Goal: Transaction & Acquisition: Obtain resource

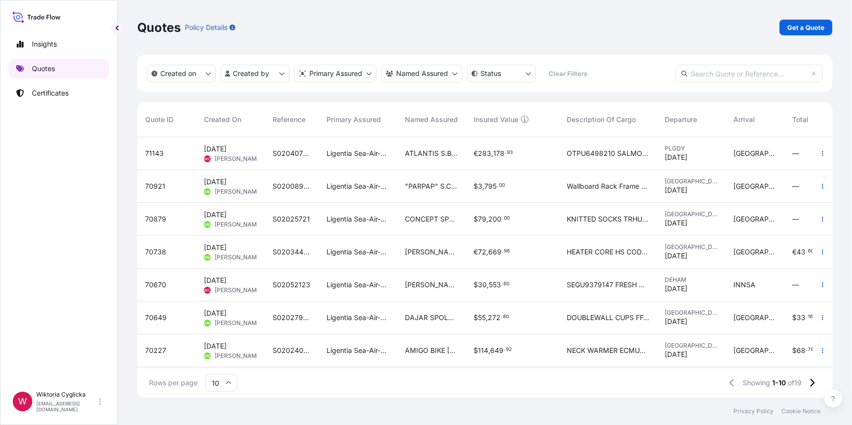
click at [65, 67] on link "Quotes" at bounding box center [58, 69] width 101 height 20
click at [788, 28] on p "Get a Quote" at bounding box center [805, 28] width 37 height 10
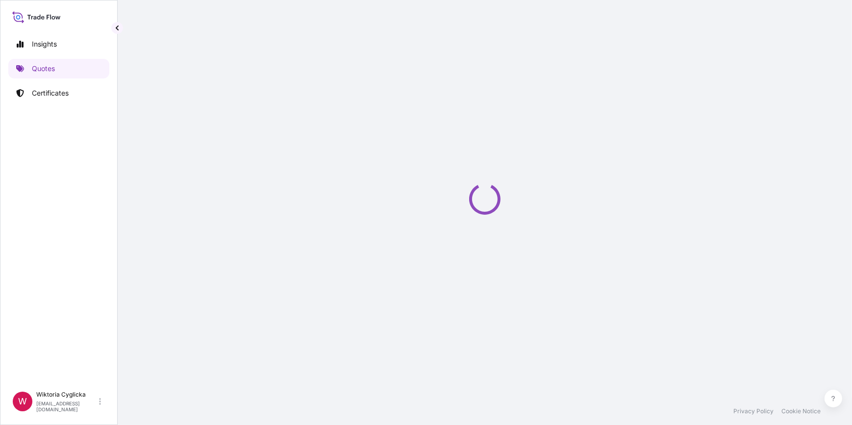
select select "Sea"
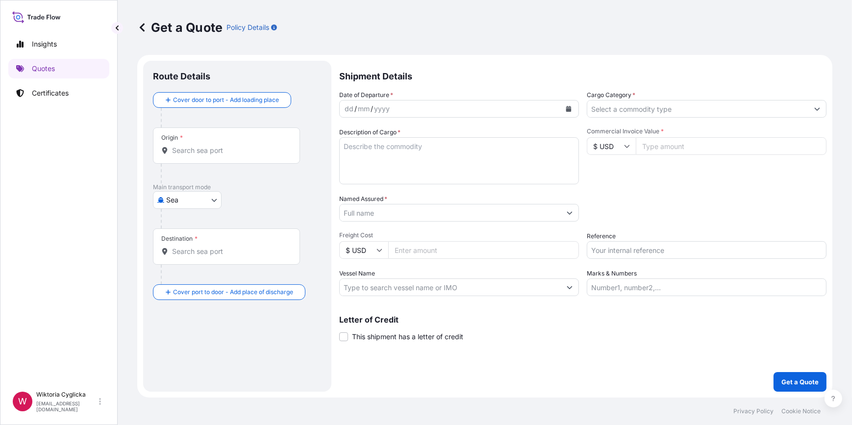
click at [635, 246] on input "Reference" at bounding box center [707, 250] width 240 height 18
paste input "S02056073"
type input "S02056073"
click at [634, 227] on div "Date of Departure * dd / mm / yyyy Cargo Category * Description of Cargo * Comm…" at bounding box center [582, 193] width 487 height 206
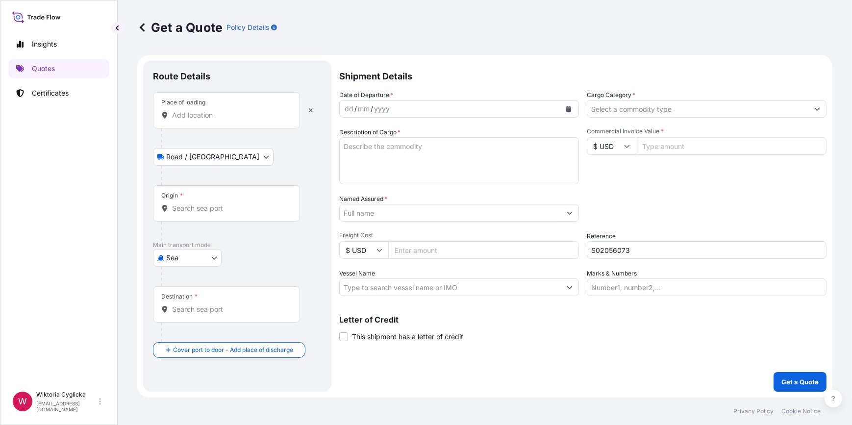
click at [231, 112] on input "Place of loading" at bounding box center [230, 115] width 116 height 10
paste input "Jozefow nad Wisla"
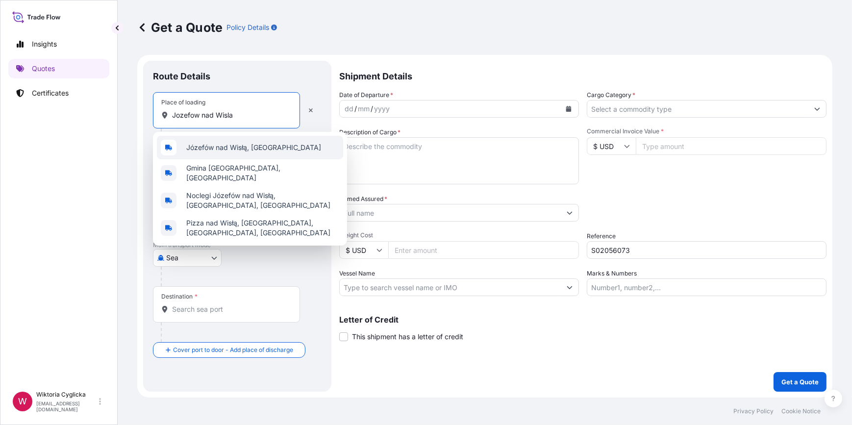
click at [223, 145] on span "Józefów nad Wisłą, [GEOGRAPHIC_DATA]" at bounding box center [253, 148] width 135 height 10
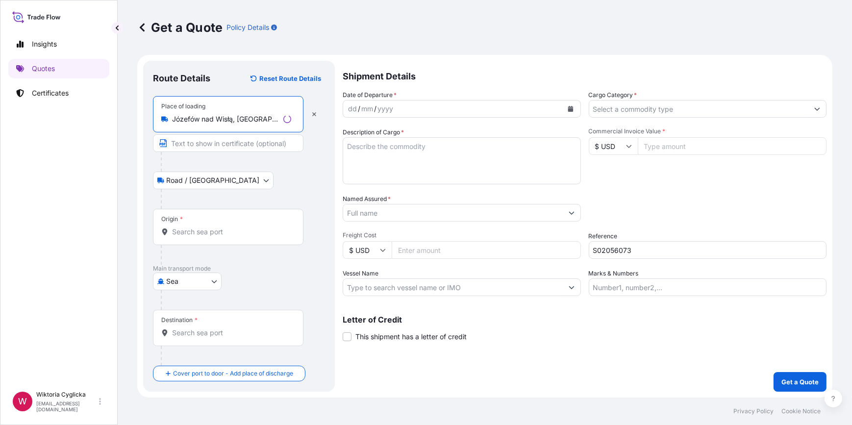
type input "Józefów nad Wisłą, [GEOGRAPHIC_DATA]"
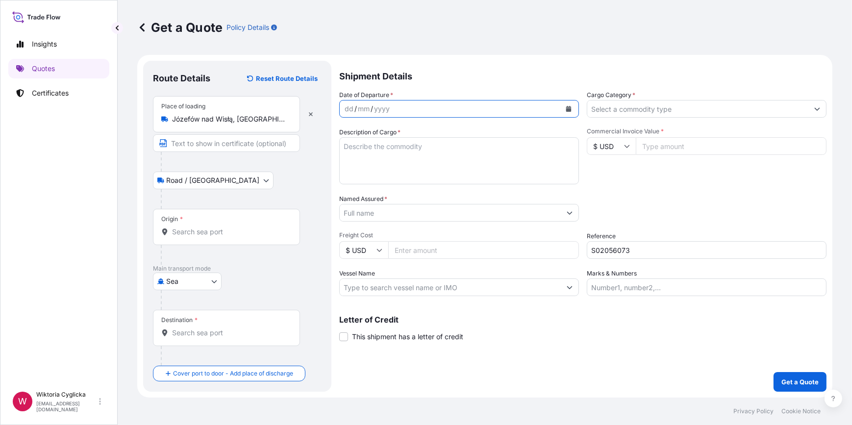
click at [569, 111] on icon "Calendar" at bounding box center [568, 109] width 5 height 6
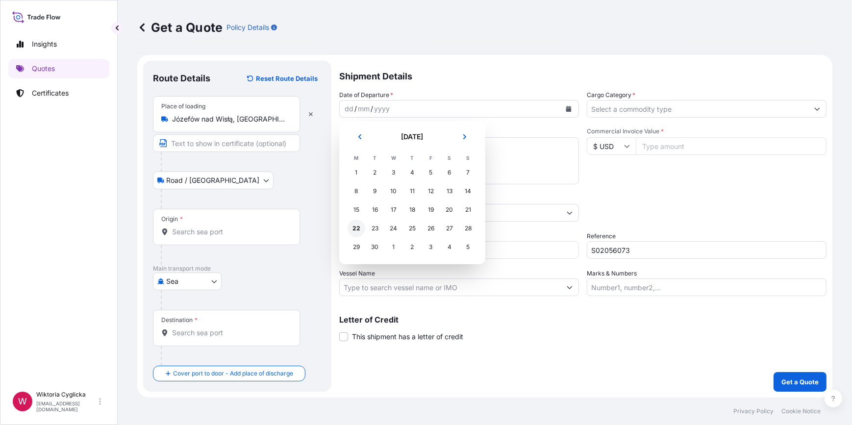
click at [355, 228] on div "22" at bounding box center [356, 229] width 18 height 18
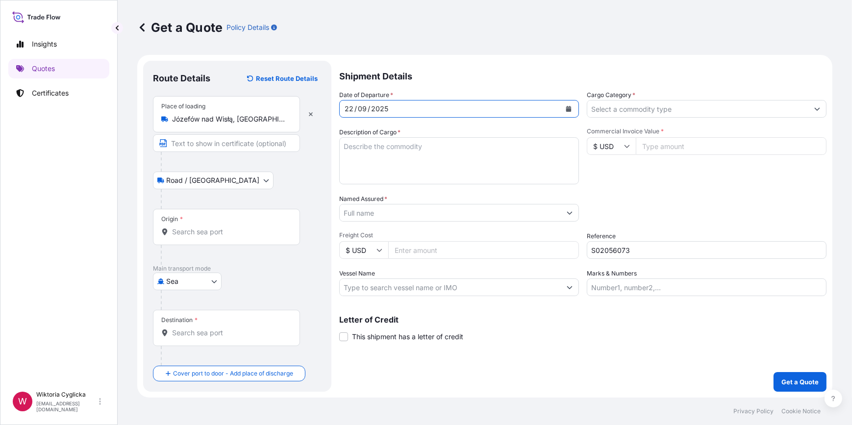
click at [407, 159] on textarea "Description of Cargo *" at bounding box center [459, 160] width 240 height 47
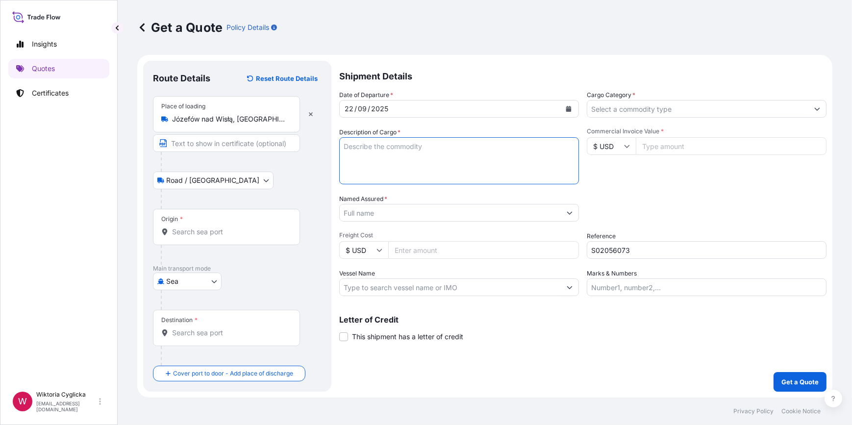
click at [222, 232] on input "Origin *" at bounding box center [230, 232] width 116 height 10
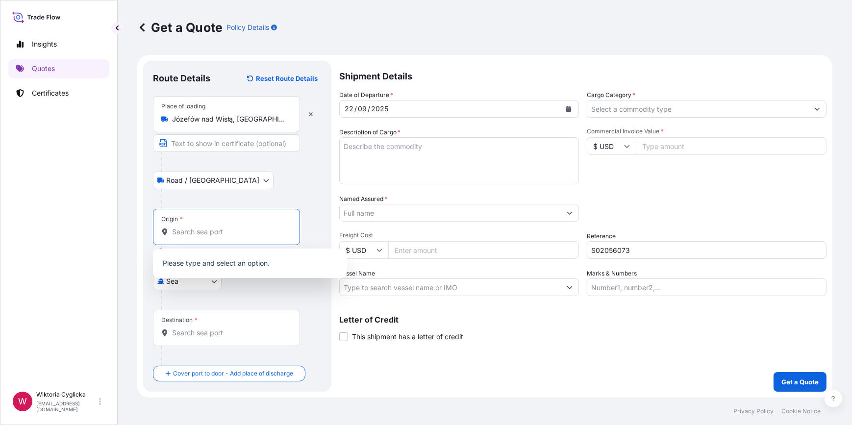
click at [209, 231] on input "Origin * Please select an origin" at bounding box center [230, 232] width 116 height 10
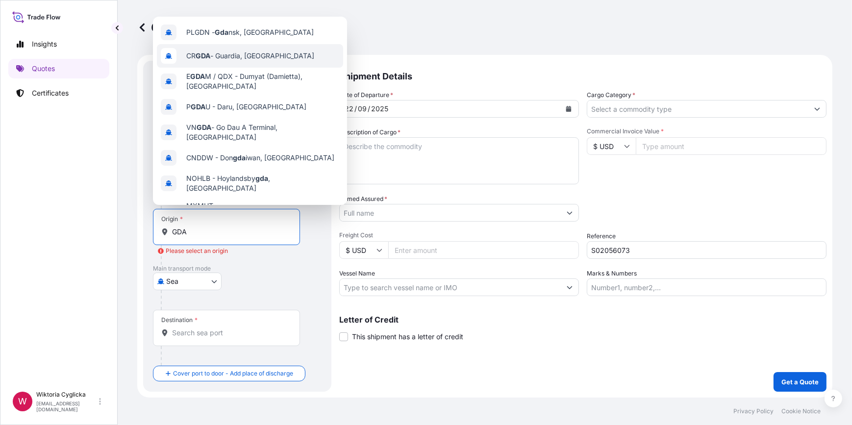
click at [228, 38] on div "PLGDN - Gda nsk, [GEOGRAPHIC_DATA]" at bounding box center [250, 33] width 186 height 24
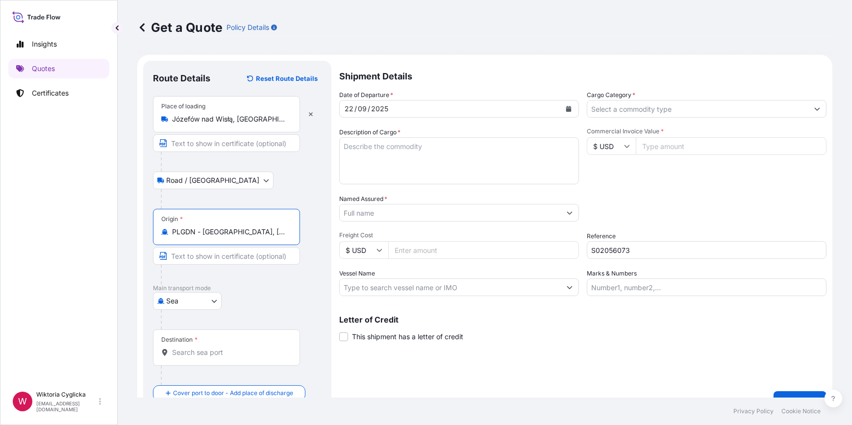
type input "PLGDN - [GEOGRAPHIC_DATA], [GEOGRAPHIC_DATA]"
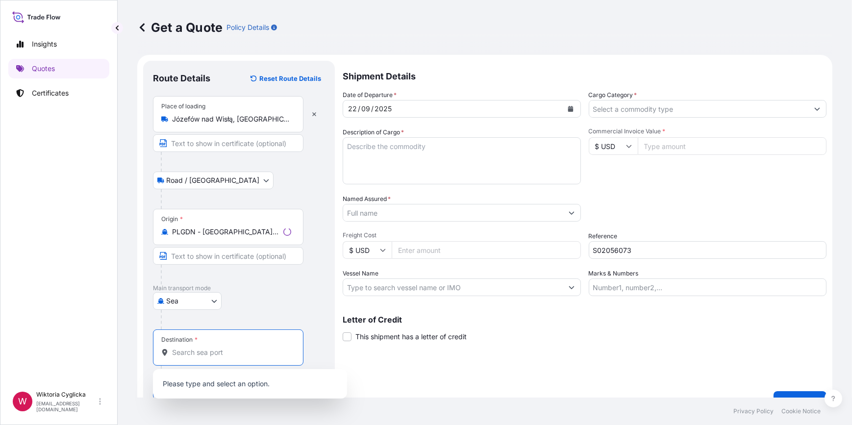
click at [199, 350] on input "Destination *" at bounding box center [231, 352] width 119 height 10
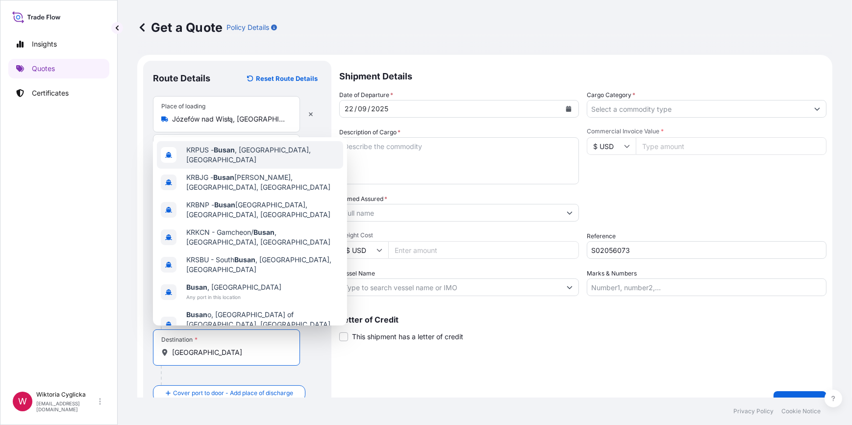
click at [260, 155] on div "KRPUS - [GEOGRAPHIC_DATA] , [GEOGRAPHIC_DATA], [GEOGRAPHIC_DATA]" at bounding box center [250, 154] width 186 height 27
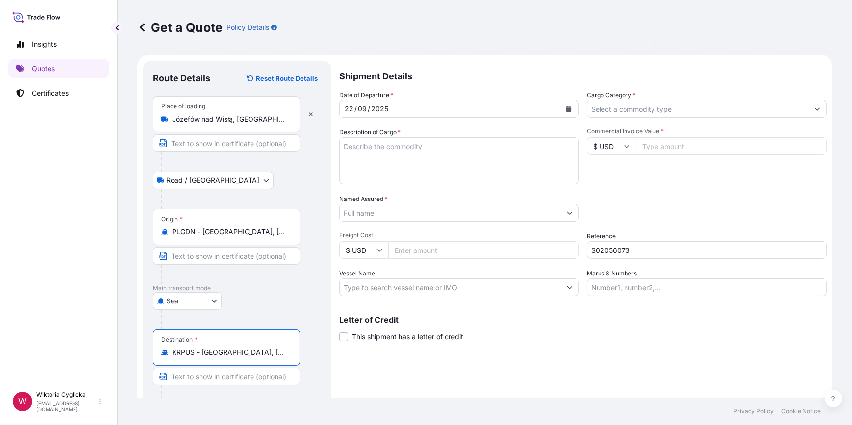
type input "KRPUS - [GEOGRAPHIC_DATA], [GEOGRAPHIC_DATA], [GEOGRAPHIC_DATA]"
click at [374, 169] on textarea "Description of Cargo *" at bounding box center [459, 160] width 240 height 47
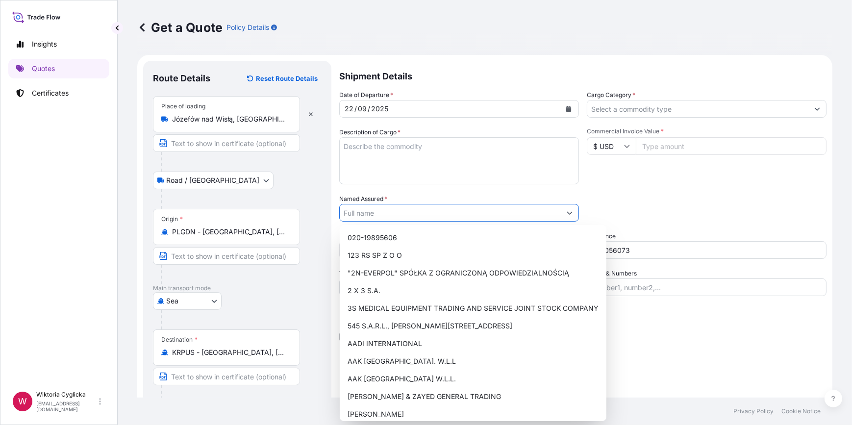
click at [389, 218] on input "Named Assured *" at bounding box center [450, 213] width 221 height 18
paste input "SOM INTERNATIONAL CO., LTD"
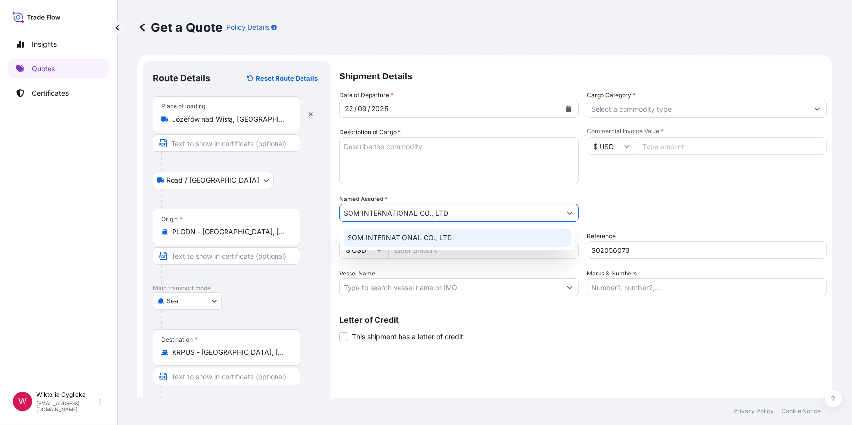
click at [393, 234] on span "SOM INTERNATIONAL CO., LTD" at bounding box center [399, 238] width 104 height 10
type input "SOM INTERNATIONAL CO., LTD"
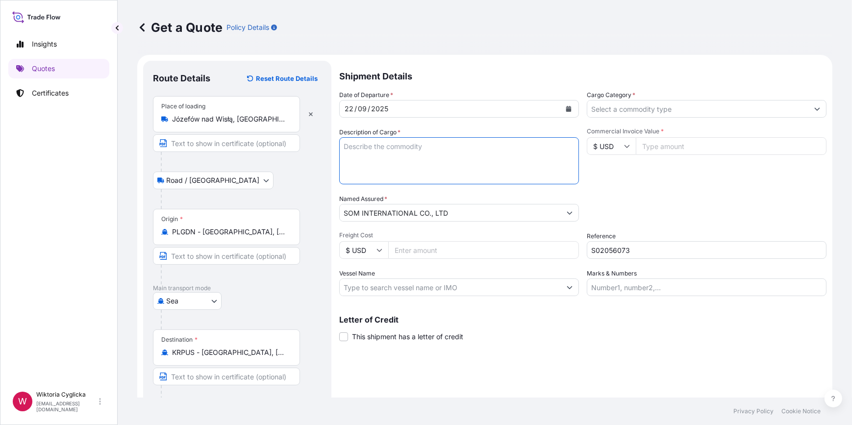
click at [387, 156] on textarea "Description of Cargo *" at bounding box center [459, 160] width 240 height 47
click at [394, 172] on textarea "Description of Cargo *" at bounding box center [459, 160] width 240 height 47
paste textarea "IQF REDCURRANT`NET WEIGHT: 22000 KG`"
click at [406, 146] on textarea "IQF REDCURRANT`NET WEIGHT: 22000 KG`" at bounding box center [459, 160] width 240 height 47
click at [409, 147] on textarea "IQF REDCURRANT` NET WEIGHT: 22000 KG`" at bounding box center [459, 160] width 240 height 47
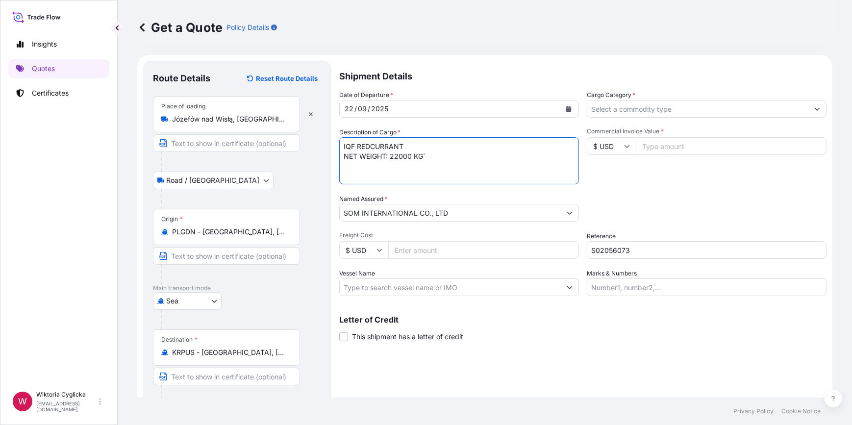
click at [431, 157] on textarea "IQF REDCURRANT NET WEIGHT: 22000 KG`" at bounding box center [459, 160] width 240 height 47
click at [440, 157] on textarea "IQF REDCURRANT NET WEIGHT: 22000 KG" at bounding box center [459, 160] width 240 height 47
click at [342, 146] on textarea "IQF REDCURRANT NET WEIGHT: 22000 KG GROSS WEIGHT: 23100 KG" at bounding box center [459, 160] width 240 height 47
paste textarea "OOLU6507350"
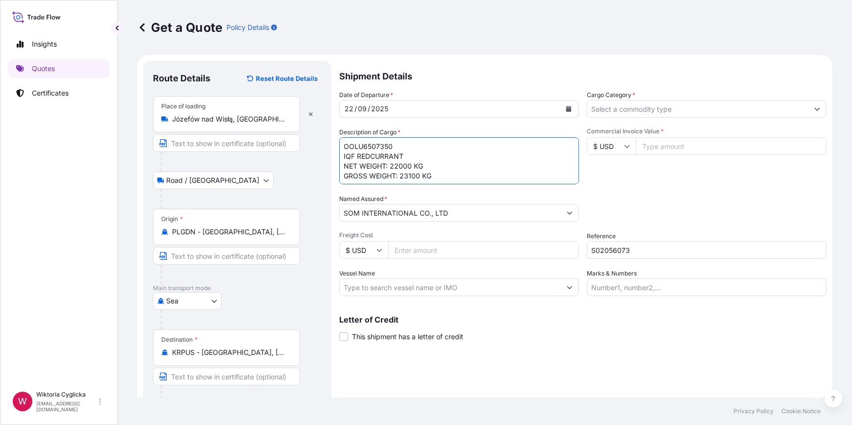
click at [450, 180] on textarea "OOLU6507350 IQF REDCURRANT NET WEIGHT: 22000 KG GROSS WEIGHT: 23100 KG" at bounding box center [459, 160] width 240 height 47
type textarea "OOLU6507350 IQF REDCURRANT NET WEIGHT: 22000 KG GROSS WEIGHT: 23100 KG"
click at [640, 118] on div "Date of Departure * [DATE] Cargo Category * Description of Cargo * OOLU6507350 …" at bounding box center [582, 193] width 487 height 206
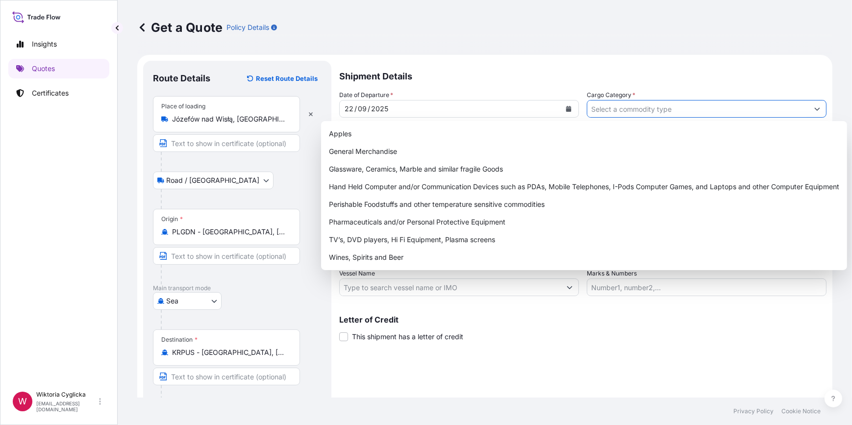
click at [601, 116] on input "Cargo Category *" at bounding box center [697, 109] width 221 height 18
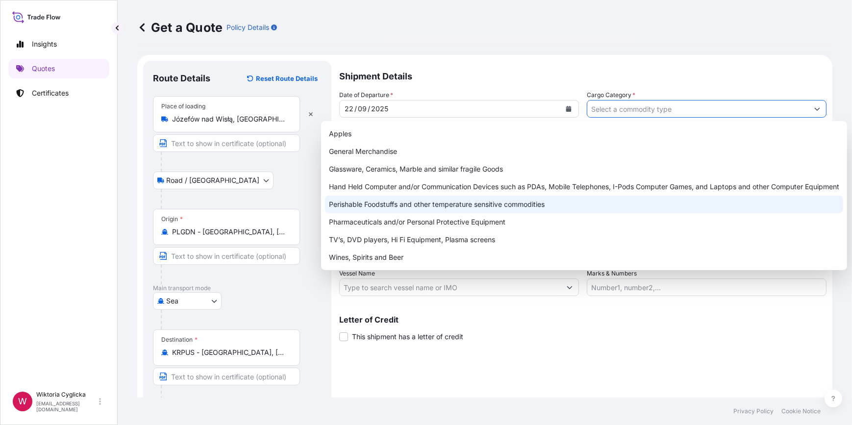
click at [512, 206] on div "Perishable Foodstuffs and other temperature sensitive commodities" at bounding box center [584, 205] width 518 height 18
type input "Perishable Foodstuffs and other temperature sensitive commodities"
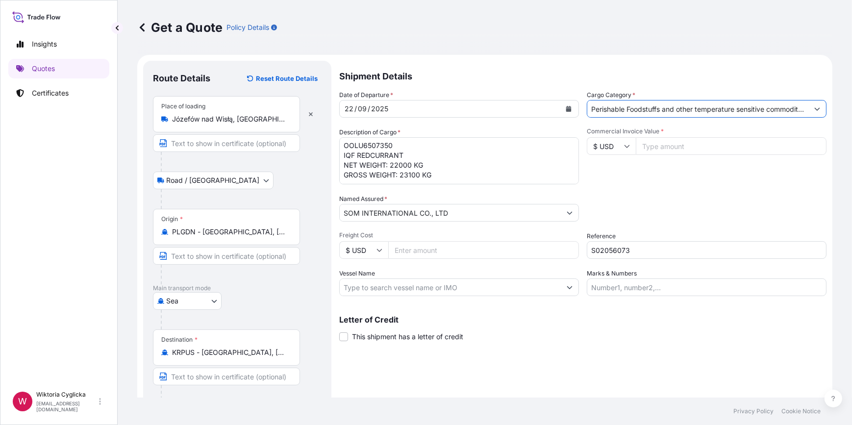
click at [446, 171] on textarea "OOLU6507350 IQF REDCURRANT NET WEIGHT: 22000 KG GROSS WEIGHT: 23100 KG" at bounding box center [459, 160] width 240 height 47
type textarea "OOLU6507350 IQF REDCURRANT NET WEIGHT: 22000 KG GROSS WEIGHT: 23100 KG 2200 BOX…"
click at [696, 183] on div "Commercial Invoice Value * $ USD" at bounding box center [707, 155] width 240 height 57
click at [664, 150] on input "Commercial Invoice Value *" at bounding box center [731, 146] width 191 height 18
click at [618, 145] on input "$ USD" at bounding box center [611, 146] width 49 height 18
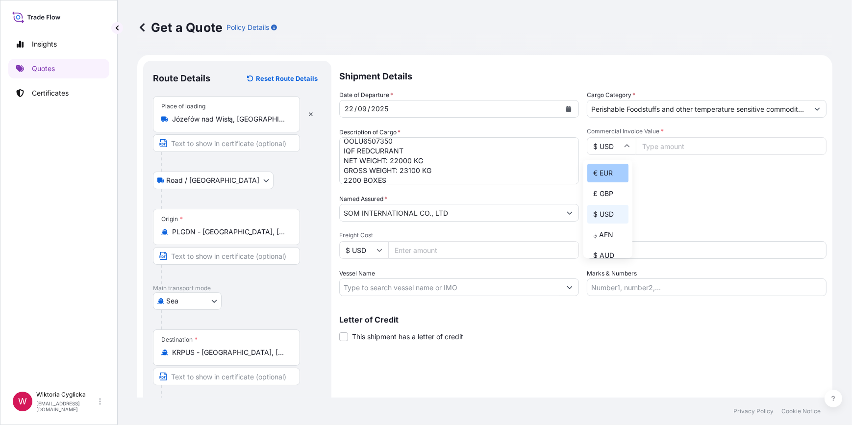
click at [609, 164] on div "€ EUR" at bounding box center [607, 173] width 41 height 19
type input "€ EUR"
click at [658, 145] on input "Commercial Invoice Value *" at bounding box center [731, 146] width 191 height 18
paste input "48400.00"
type input "48400"
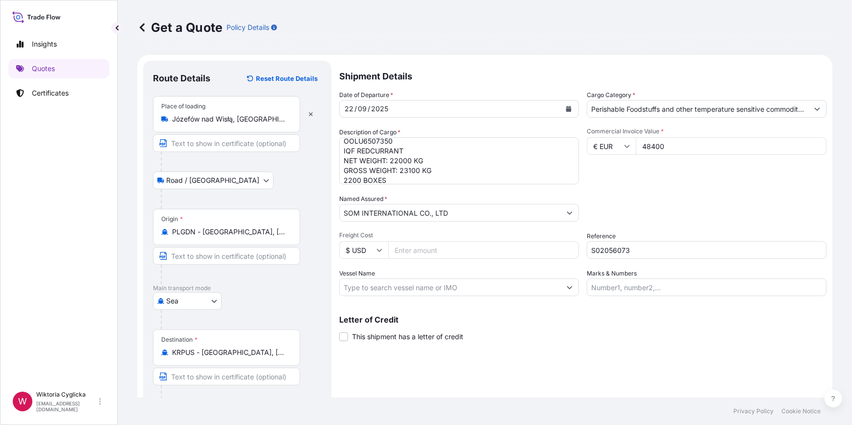
click at [666, 177] on div "Commercial Invoice Value * € EUR 48400" at bounding box center [707, 155] width 240 height 57
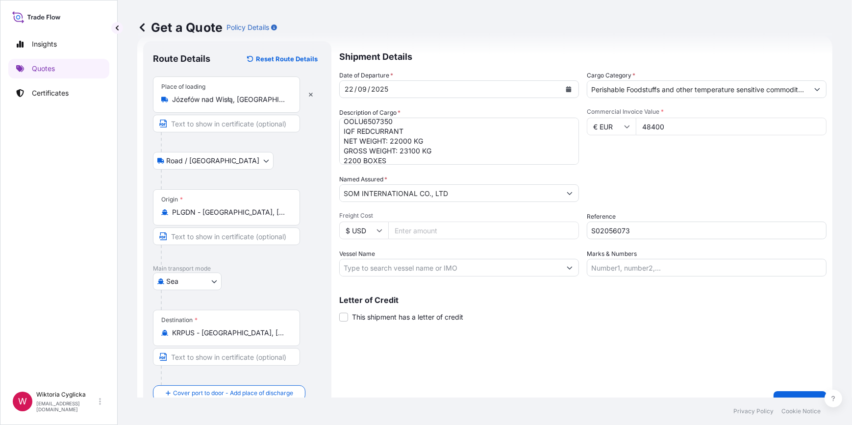
scroll to position [38, 0]
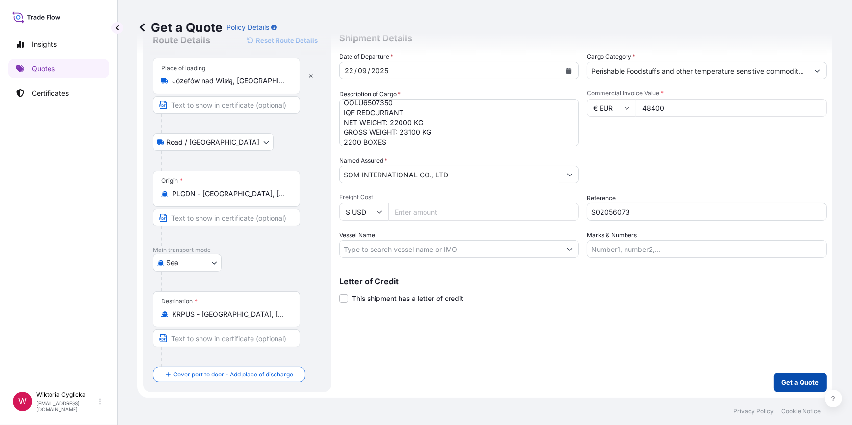
click at [789, 382] on p "Get a Quote" at bounding box center [799, 382] width 37 height 10
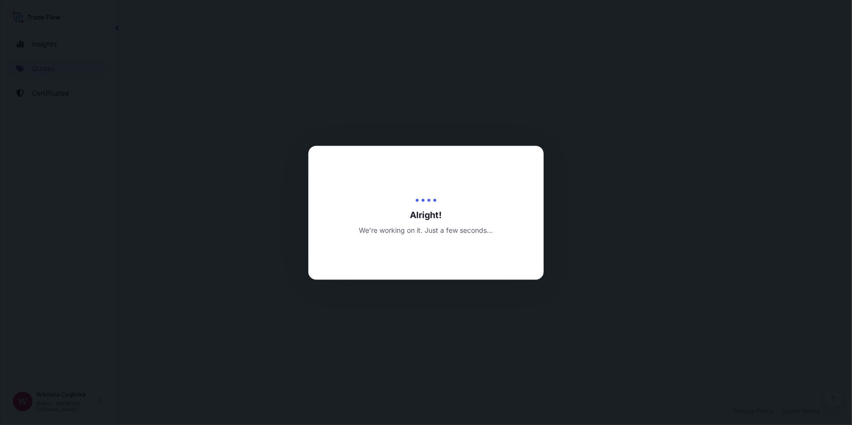
select select "Road / [GEOGRAPHIC_DATA]"
select select "Sea"
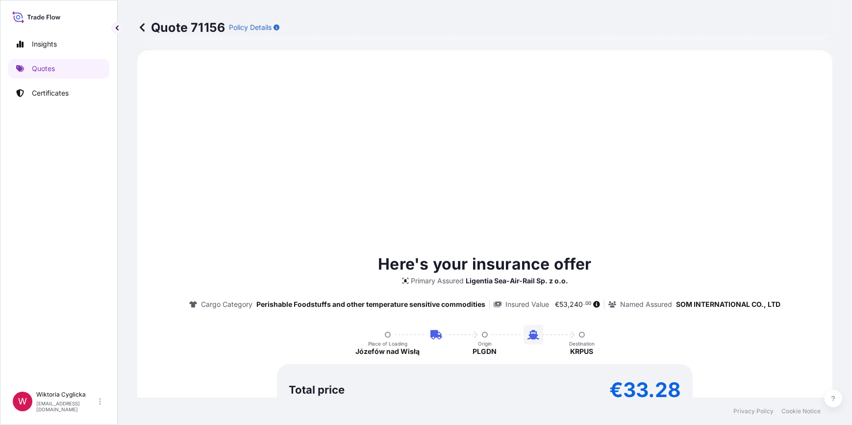
scroll to position [392, 0]
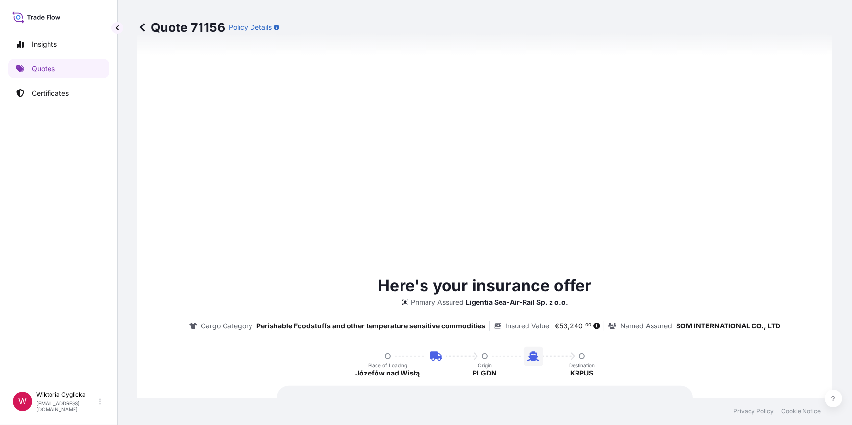
type input "[DATE]"
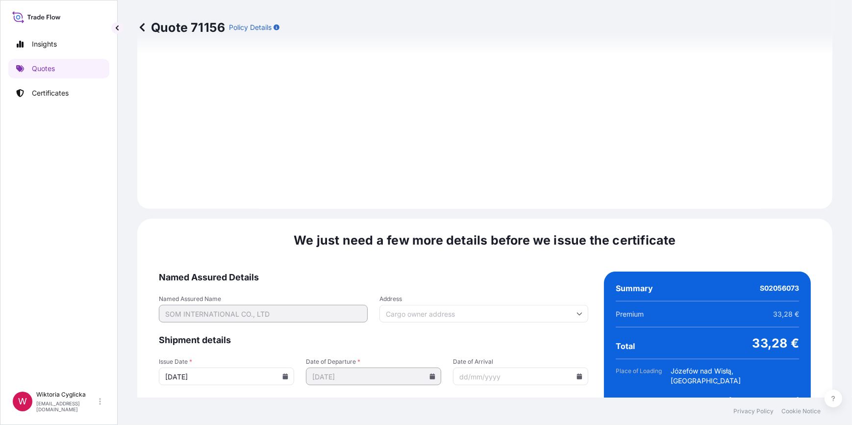
scroll to position [1172, 0]
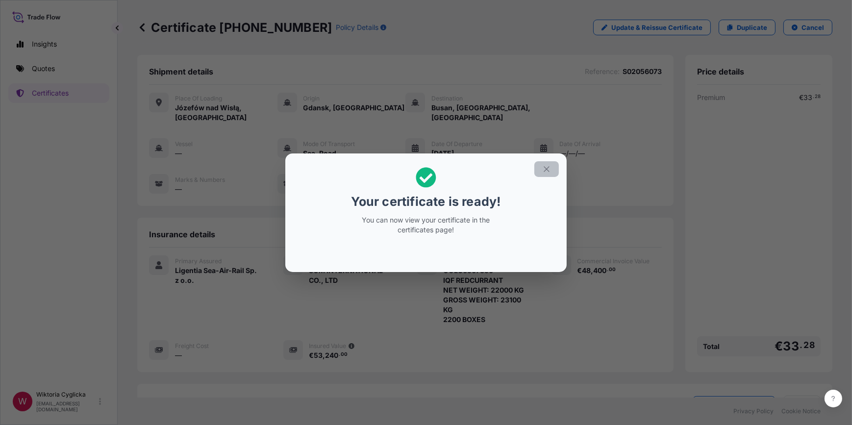
click at [544, 167] on icon "button" at bounding box center [546, 168] width 5 height 5
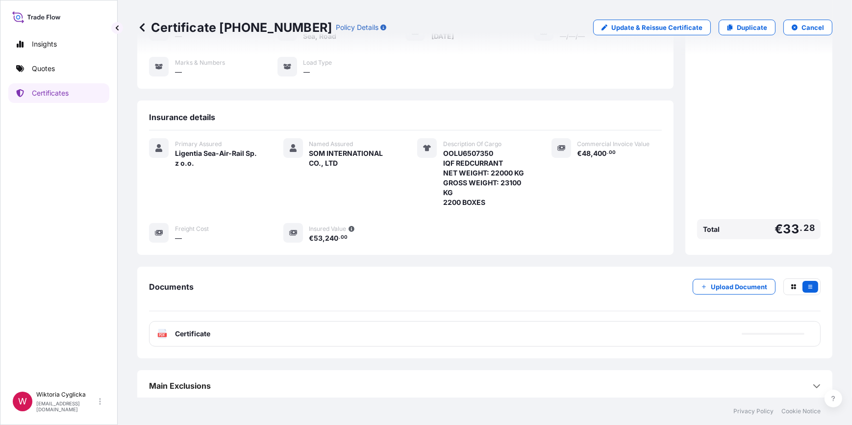
scroll to position [119, 0]
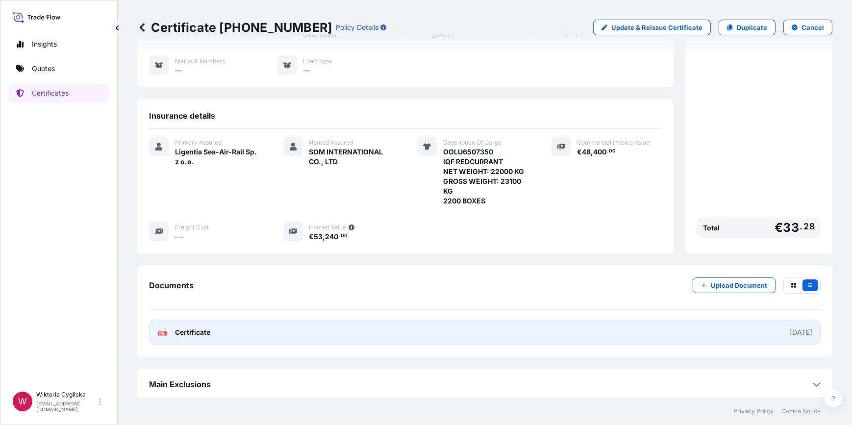
click at [395, 326] on link "PDF Certificate [DATE]" at bounding box center [484, 332] width 671 height 25
